Goal: Find contact information: Find contact information

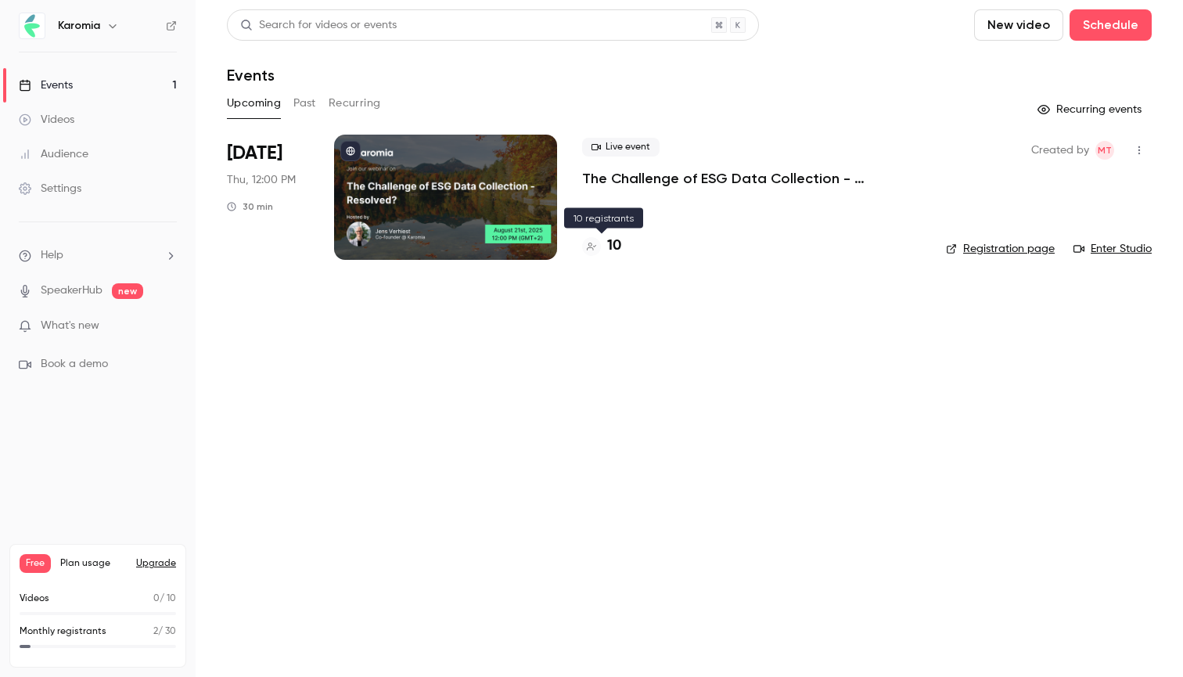
click at [612, 240] on h4 "10" at bounding box center [614, 245] width 14 height 21
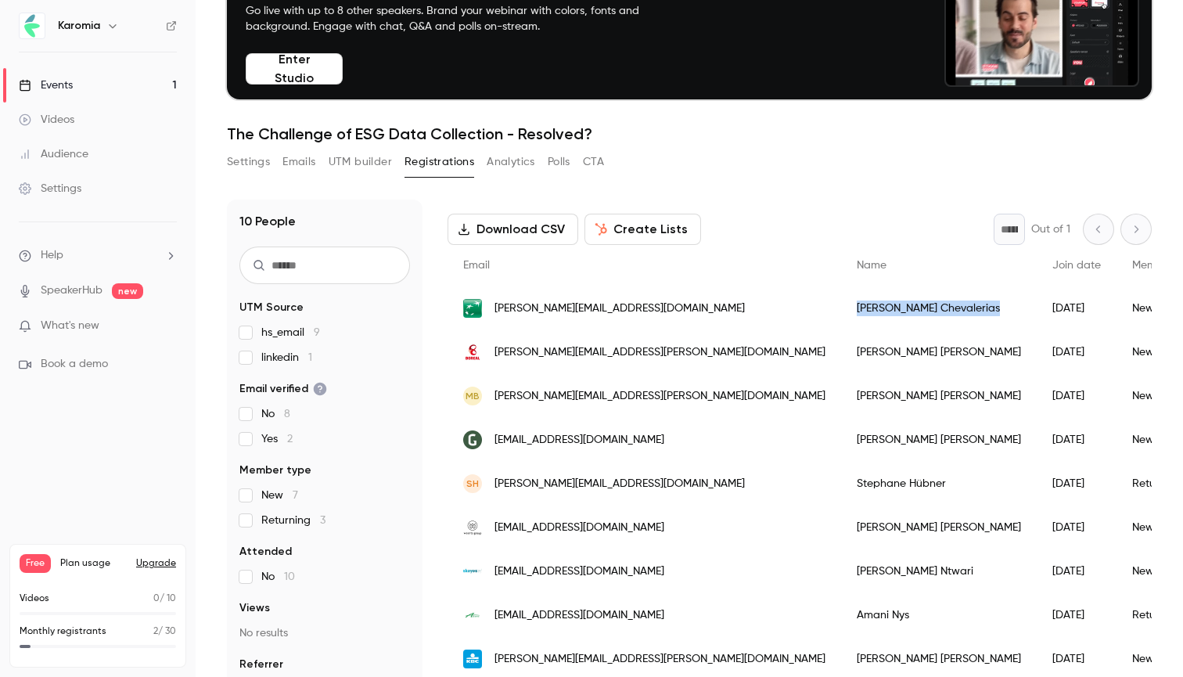
drag, startPoint x: 833, startPoint y: 307, endPoint x: 734, endPoint y: 307, distance: 99.3
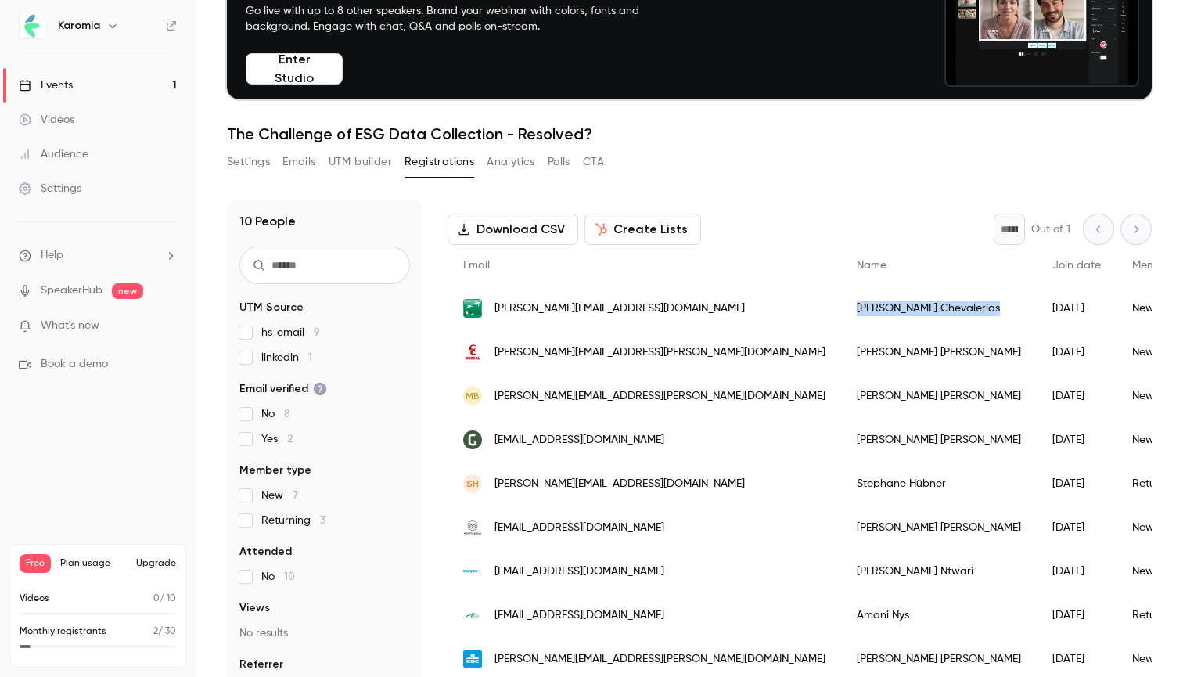
click at [841, 307] on div "[PERSON_NAME]" at bounding box center [939, 308] width 196 height 44
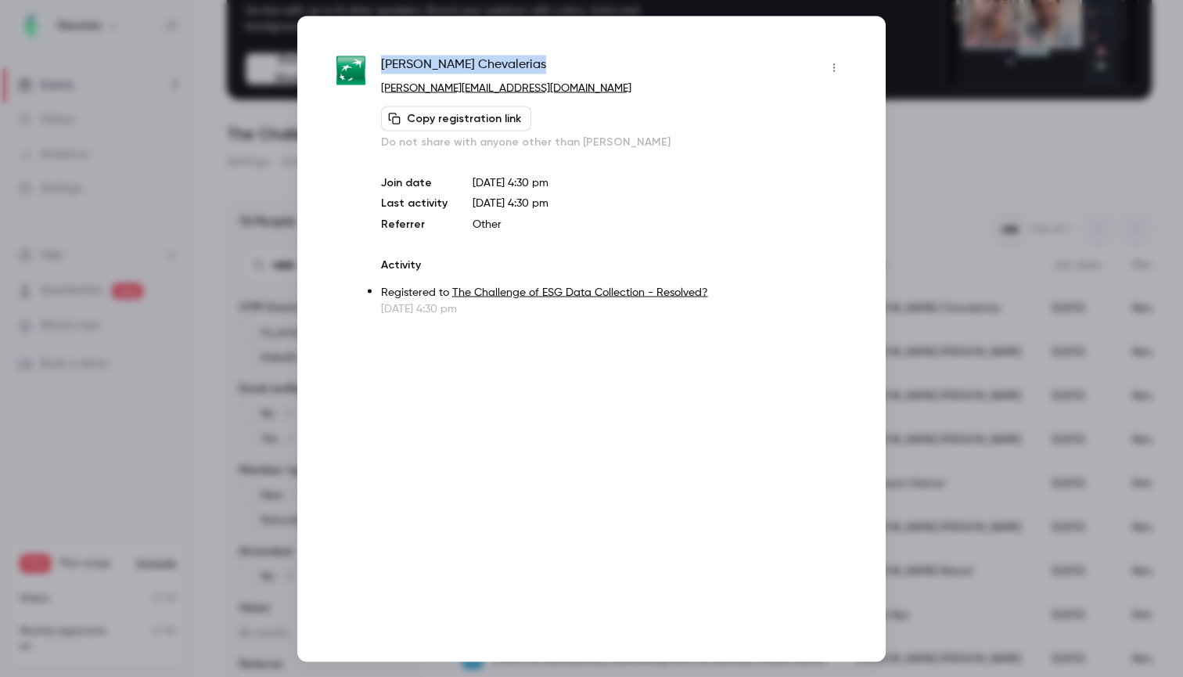
drag, startPoint x: 491, startPoint y: 61, endPoint x: 382, endPoint y: 60, distance: 109.5
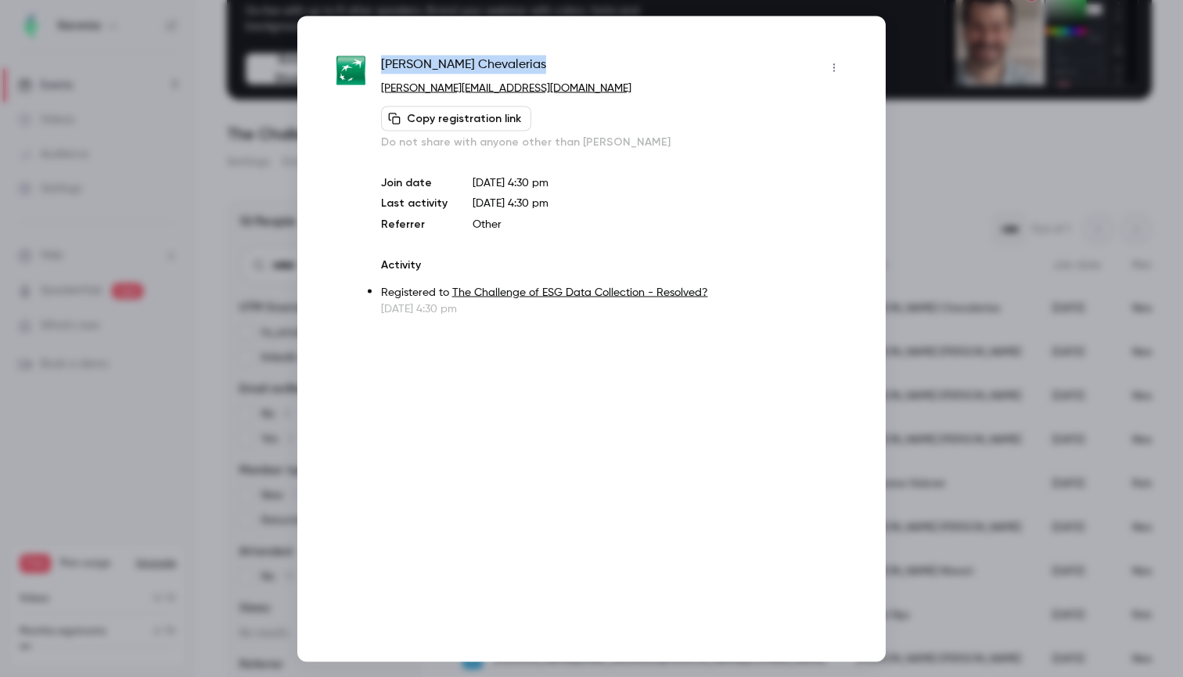
click at [382, 60] on div "[PERSON_NAME]" at bounding box center [613, 67] width 465 height 25
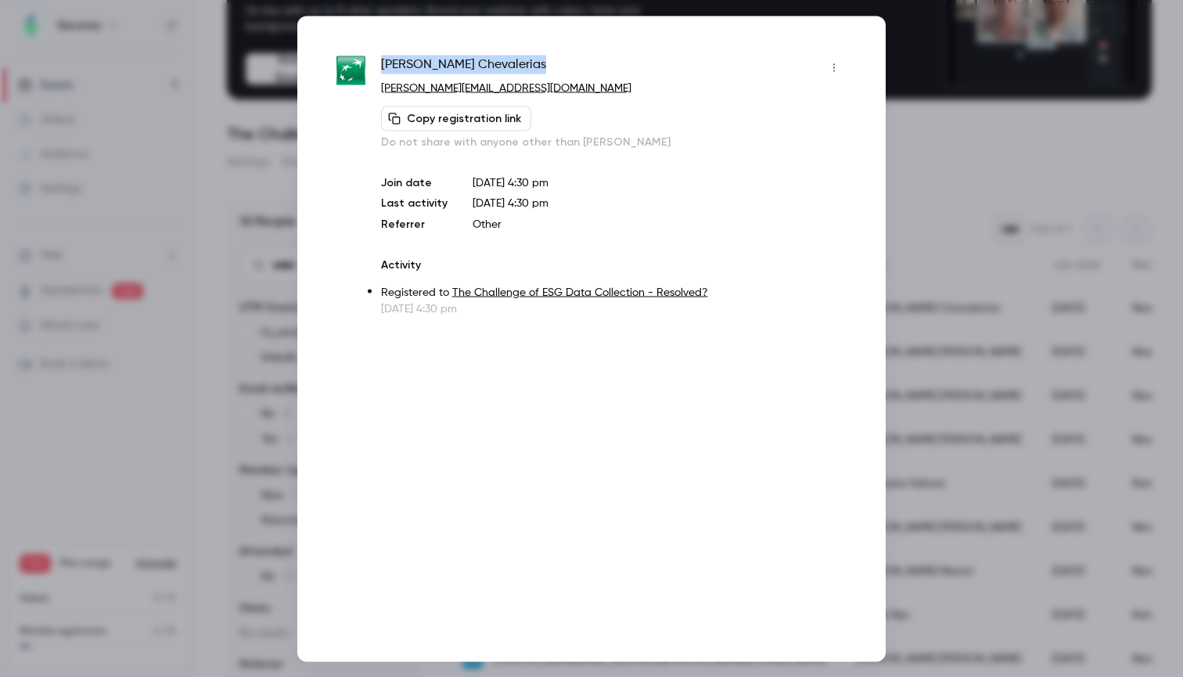
copy span "[PERSON_NAME]"
click at [1005, 108] on div at bounding box center [591, 338] width 1183 height 677
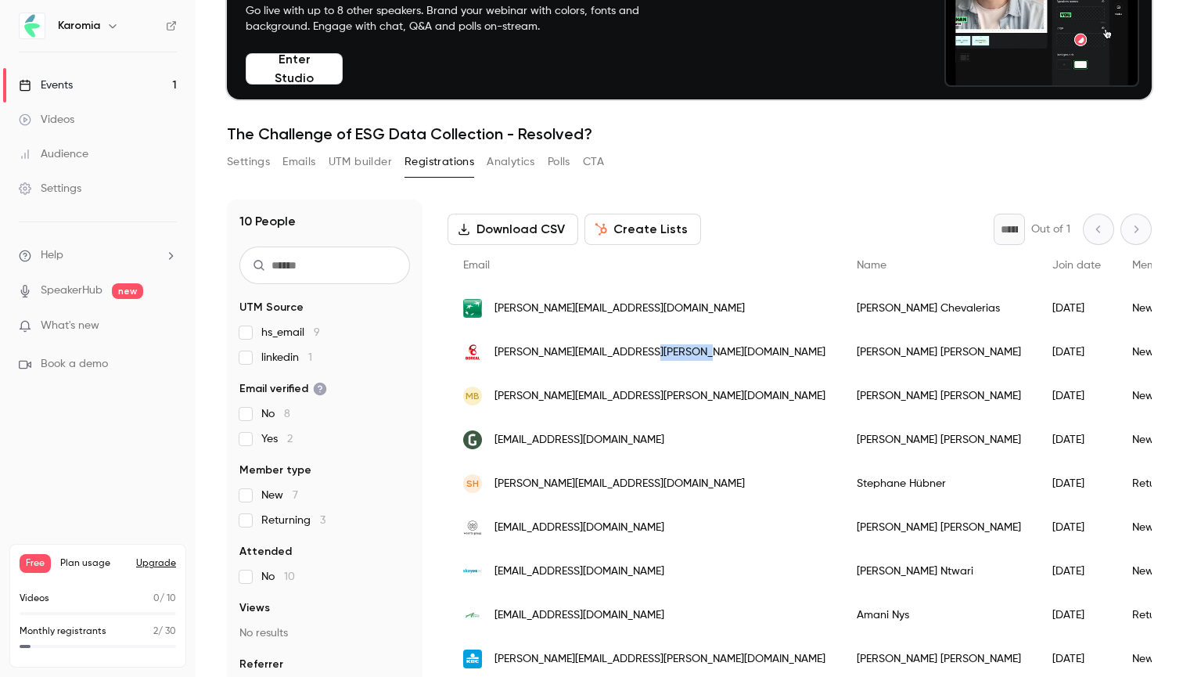
drag, startPoint x: 708, startPoint y: 350, endPoint x: 652, endPoint y: 351, distance: 55.5
click at [652, 351] on div "[PERSON_NAME][EMAIL_ADDRESS][PERSON_NAME][DOMAIN_NAME]" at bounding box center [643, 352] width 393 height 44
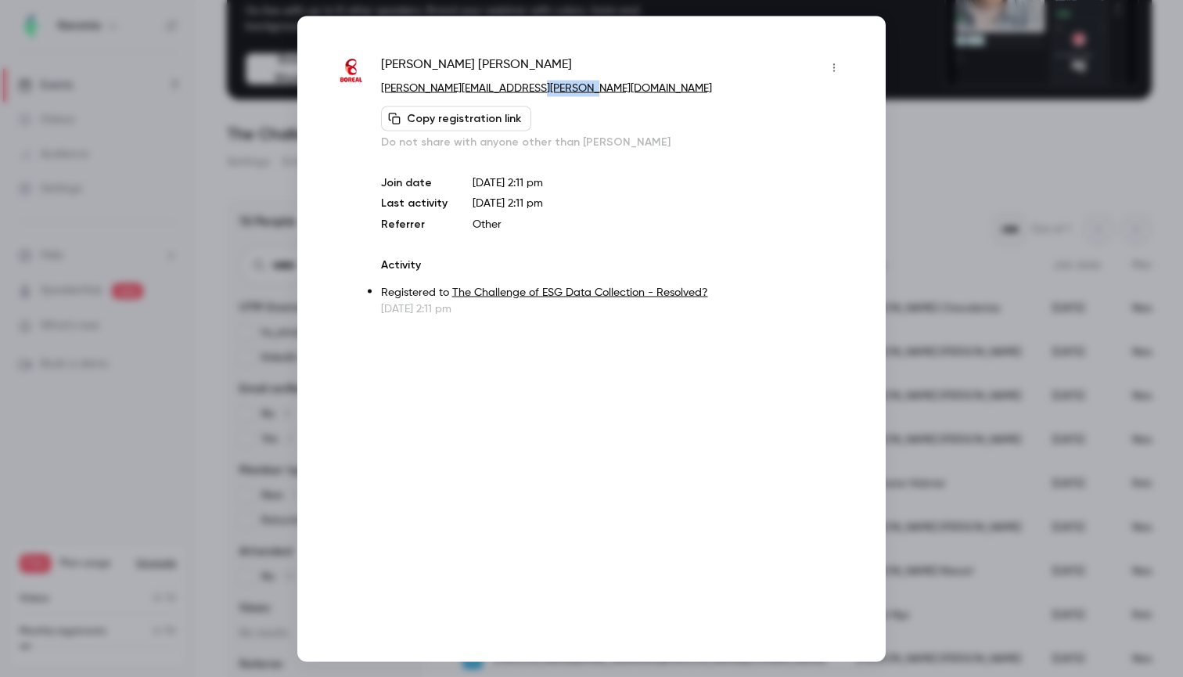
drag, startPoint x: 602, startPoint y: 87, endPoint x: 540, endPoint y: 88, distance: 62.6
click at [540, 88] on p "[PERSON_NAME][EMAIL_ADDRESS][PERSON_NAME][DOMAIN_NAME]" at bounding box center [613, 88] width 465 height 16
copy link "[DOMAIN_NAME]"
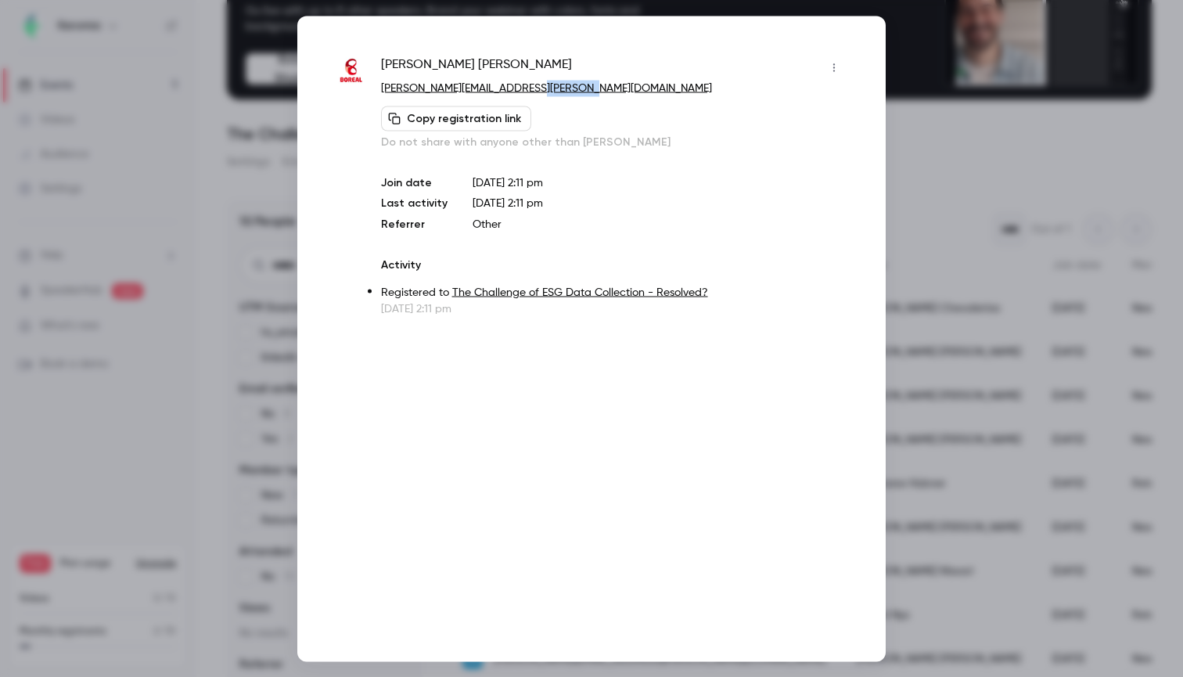
drag, startPoint x: 573, startPoint y: 60, endPoint x: 379, endPoint y: 66, distance: 193.3
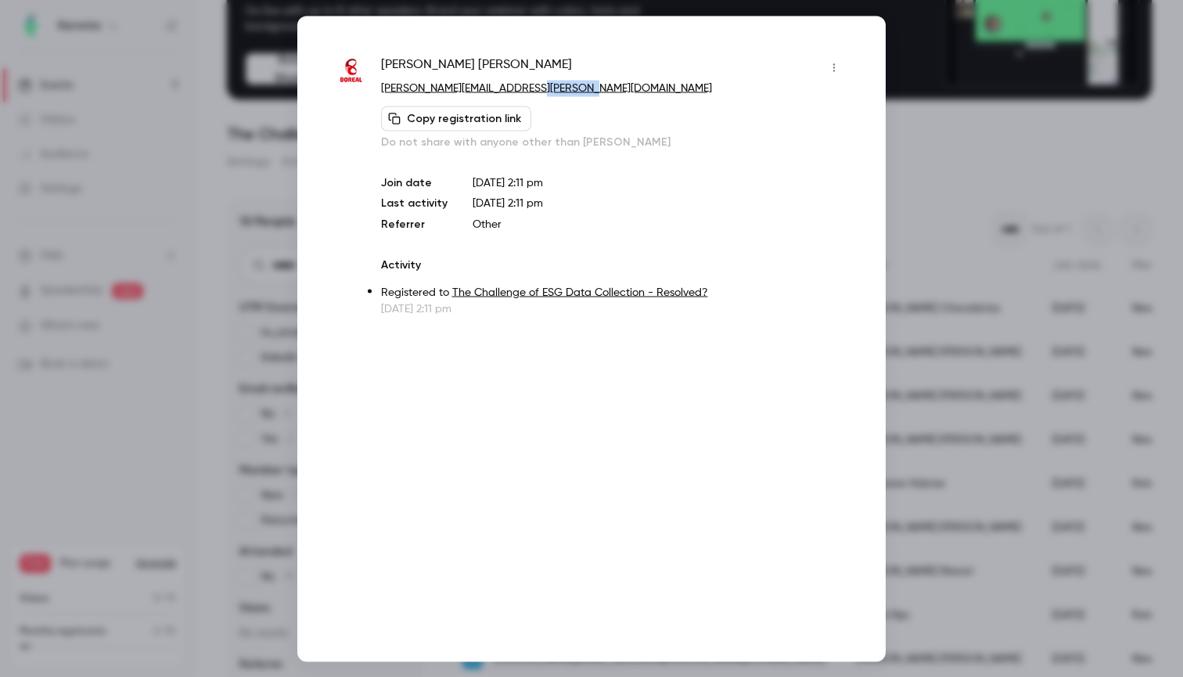
click at [379, 66] on div "[PERSON_NAME] Boukoulo Guariachi [PERSON_NAME][EMAIL_ADDRESS][PERSON_NAME][DOMA…" at bounding box center [591, 185] width 510 height 261
copy span "[PERSON_NAME]"
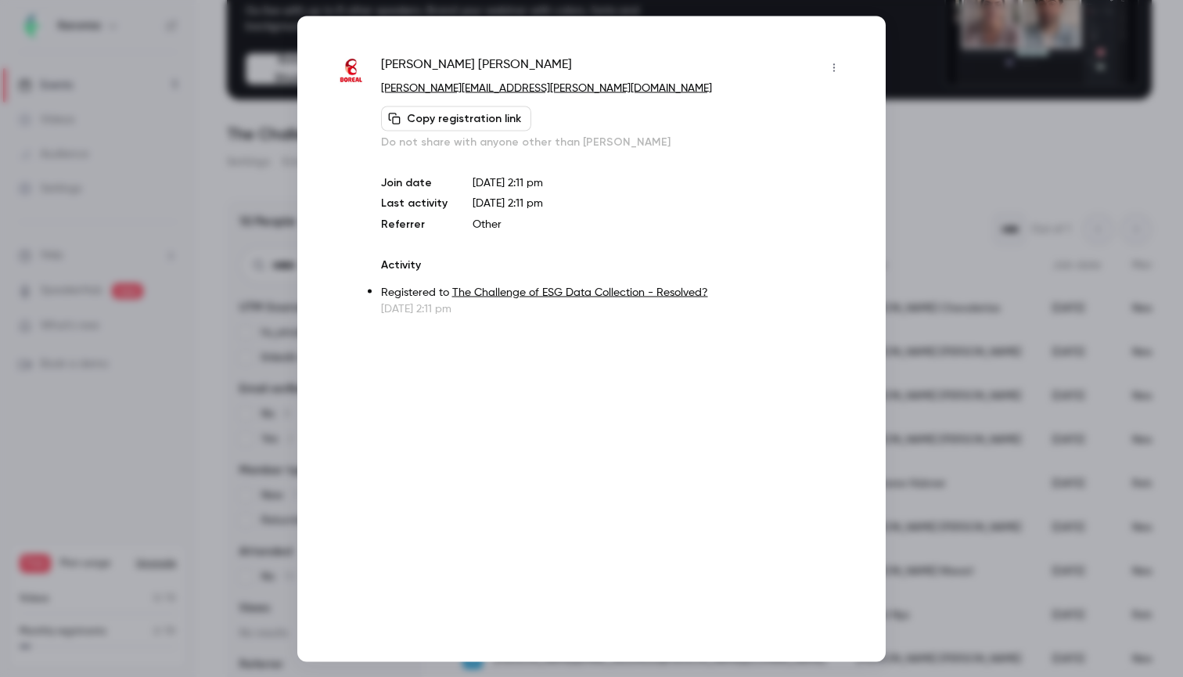
click at [1011, 84] on div at bounding box center [591, 338] width 1183 height 677
